Goal: Find specific page/section: Find specific page/section

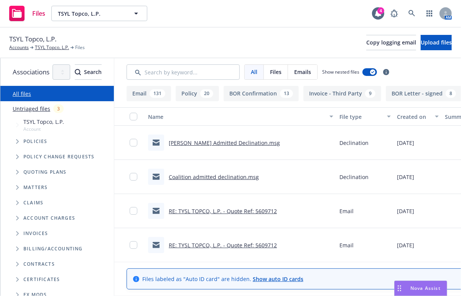
click at [17, 172] on icon "Tree Example" at bounding box center [17, 172] width 3 height 5
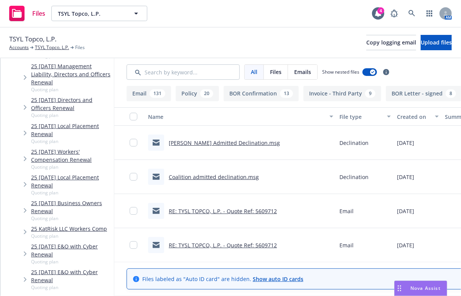
scroll to position [144, 0]
click at [22, 249] on span "Tree Example" at bounding box center [25, 255] width 12 height 12
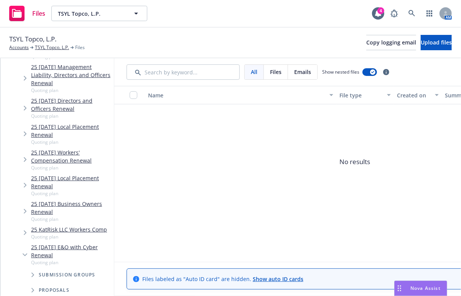
click at [31, 269] on span "Tree Example" at bounding box center [32, 275] width 12 height 12
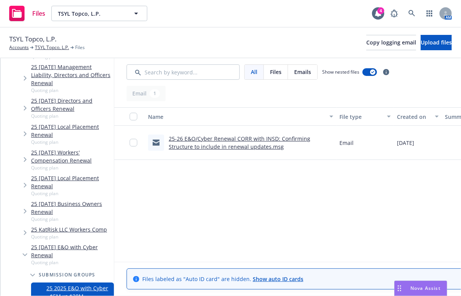
scroll to position [298, 0]
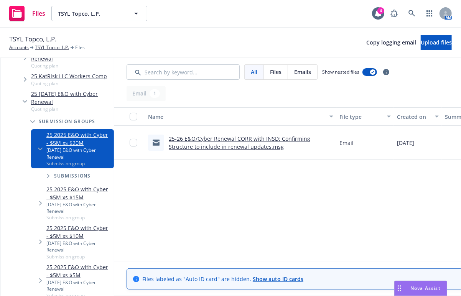
click at [40, 143] on span "Tree Example" at bounding box center [40, 149] width 12 height 12
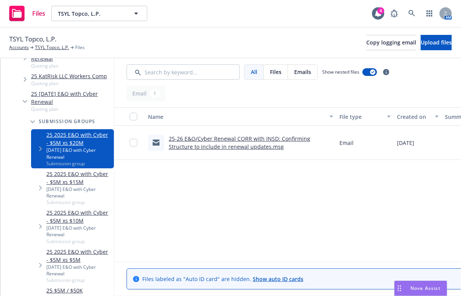
click at [38, 294] on span "Tree Example" at bounding box center [40, 300] width 12 height 12
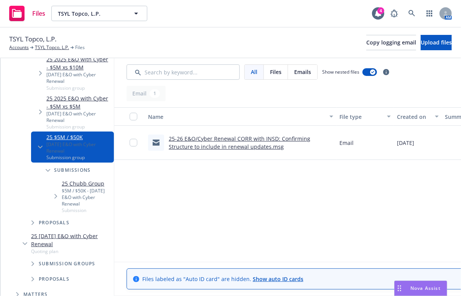
click at [60, 190] on span "Tree Example" at bounding box center [55, 196] width 12 height 12
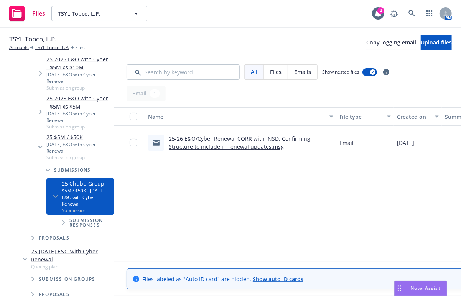
click at [32, 277] on icon "Tree Example" at bounding box center [32, 279] width 3 height 5
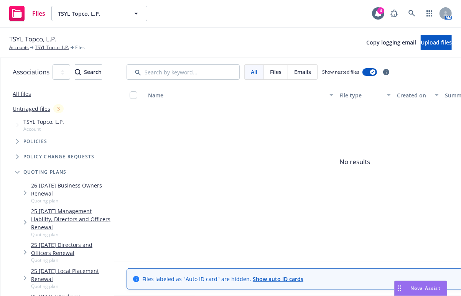
click at [75, 126] on div "TSYL Topco, L.P. Account" at bounding box center [61, 125] width 106 height 18
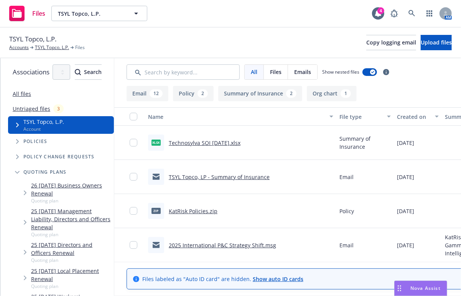
click at [312, 25] on div "Files TSYL Topco, L.P. TSYL Topco, L.P. 4 AM" at bounding box center [230, 14] width 461 height 28
